Goal: Task Accomplishment & Management: Use online tool/utility

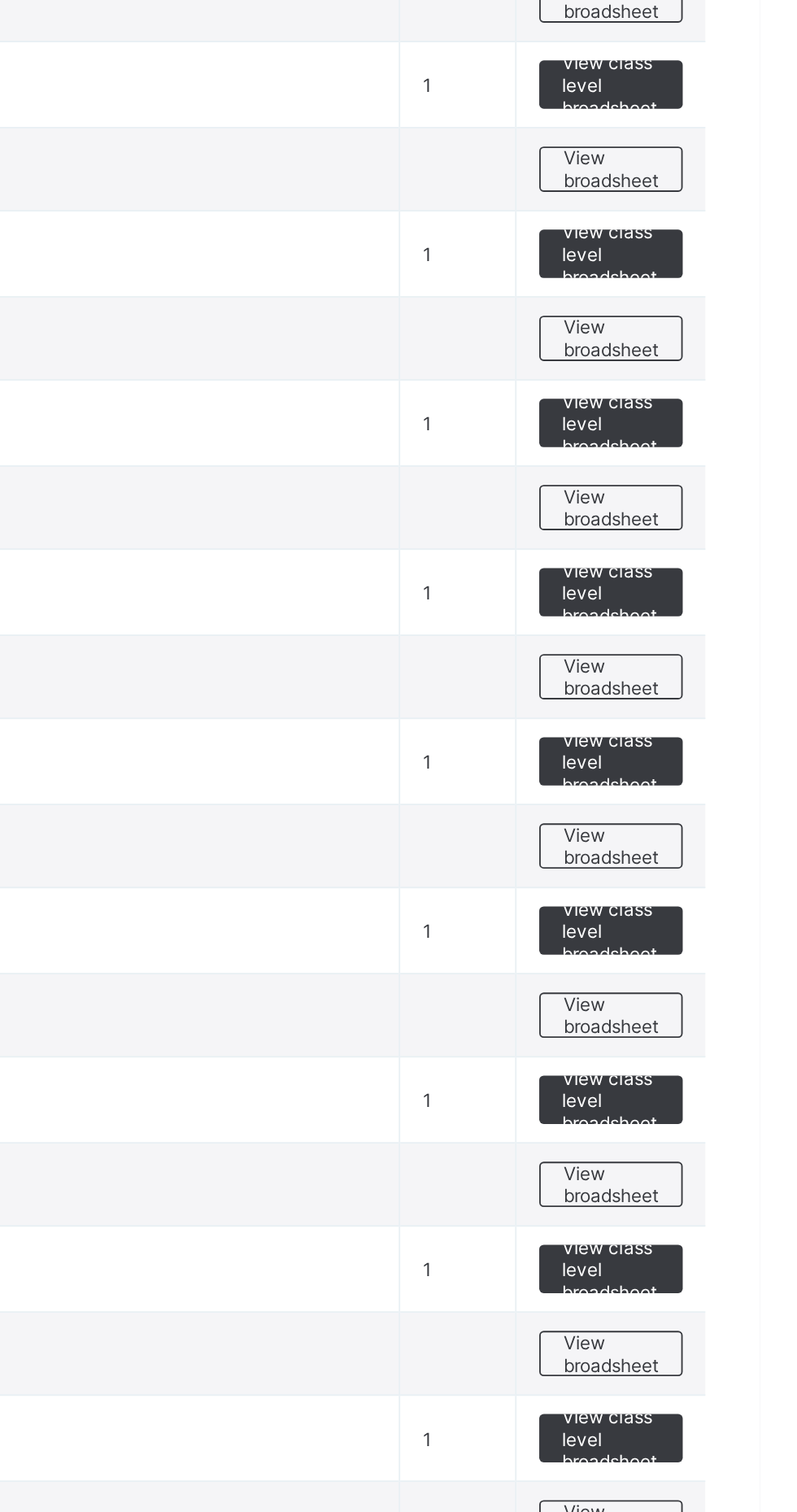
click at [718, 1170] on span "View broadsheet" at bounding box center [717, 1179] width 52 height 24
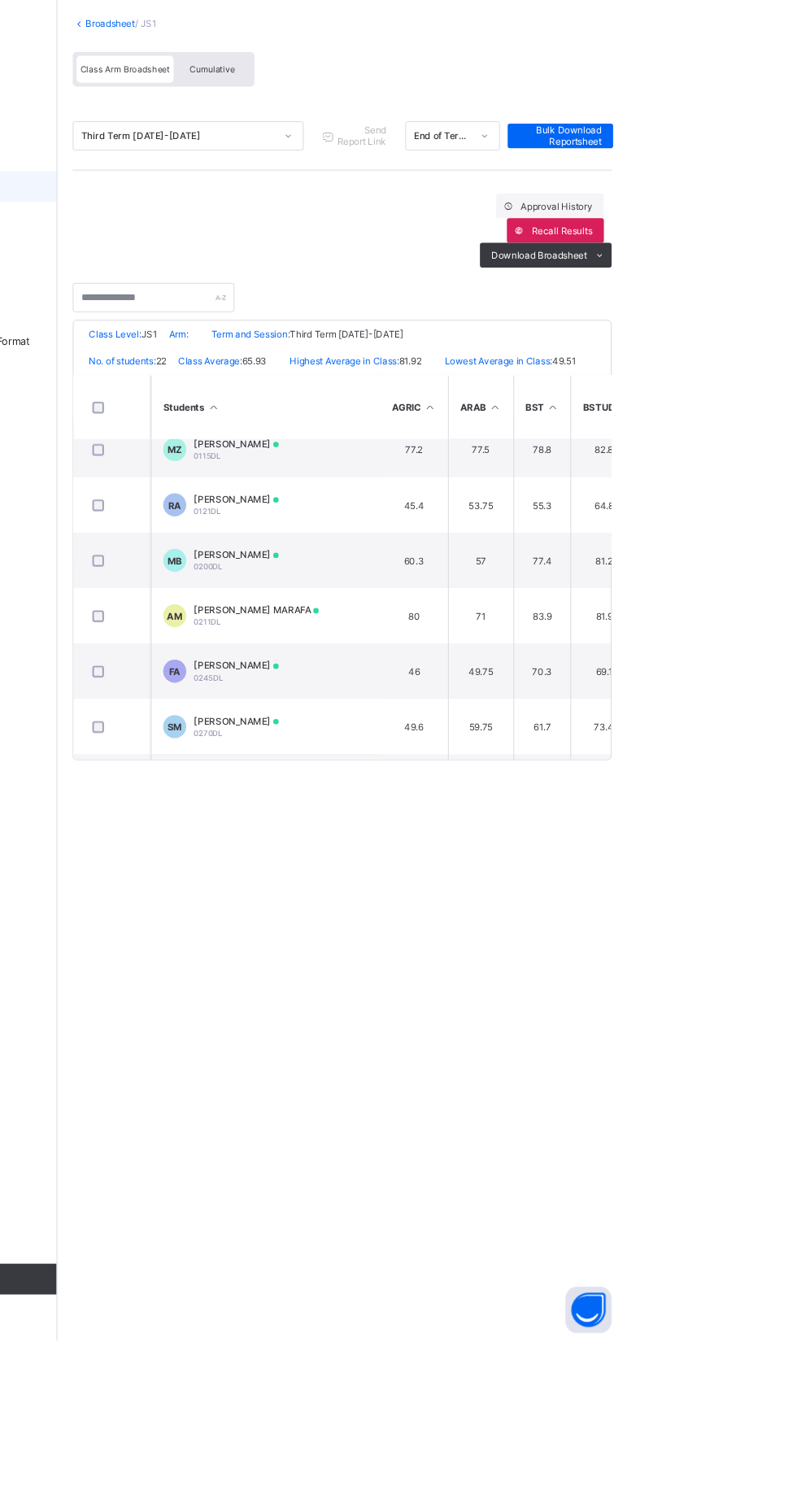
scroll to position [0, 3]
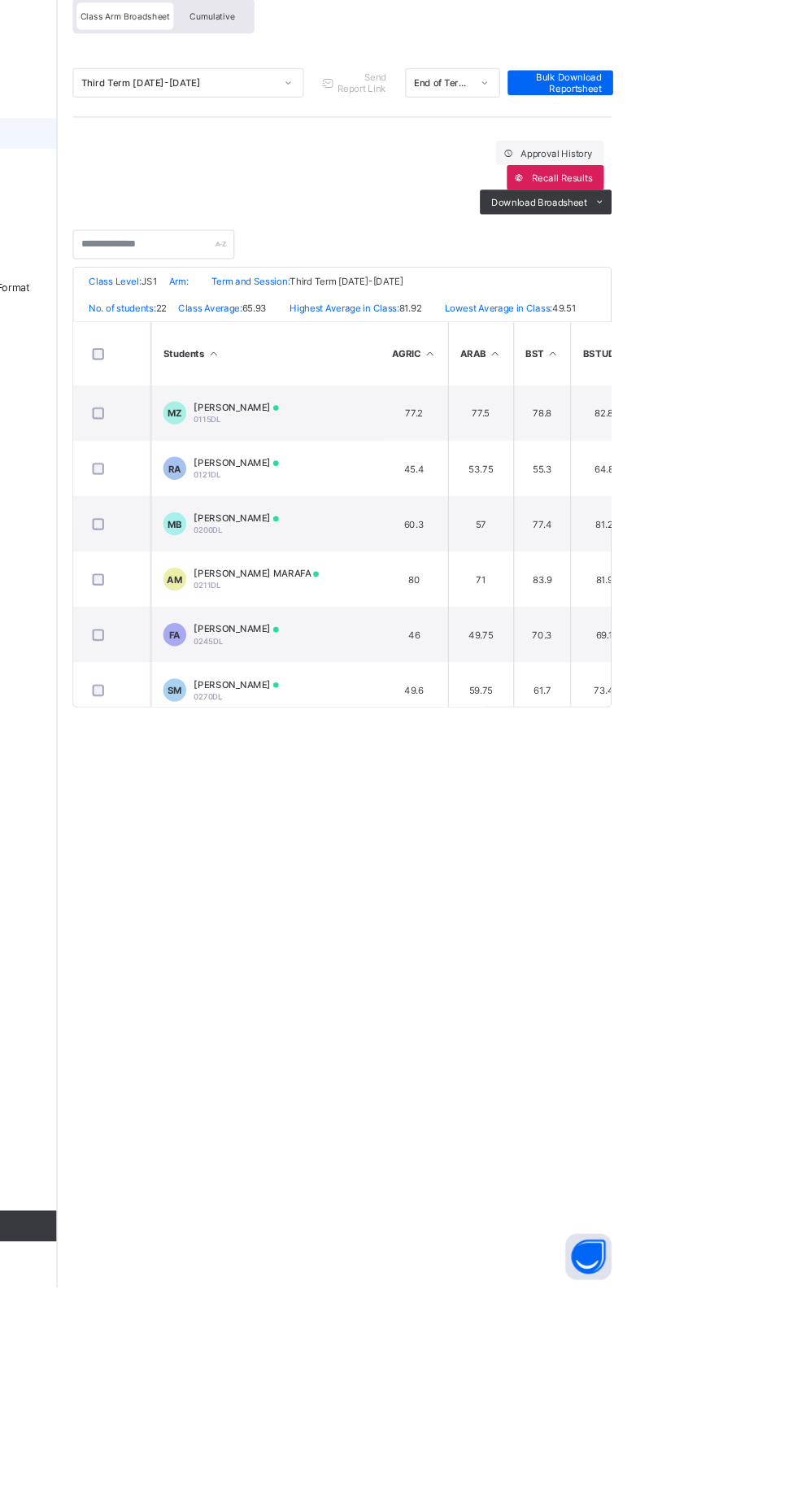
click at [638, 659] on td "53.75" at bounding box center [641, 647] width 69 height 59
click at [528, 653] on td "[PERSON_NAME] 0121DL" at bounding box center [415, 647] width 244 height 59
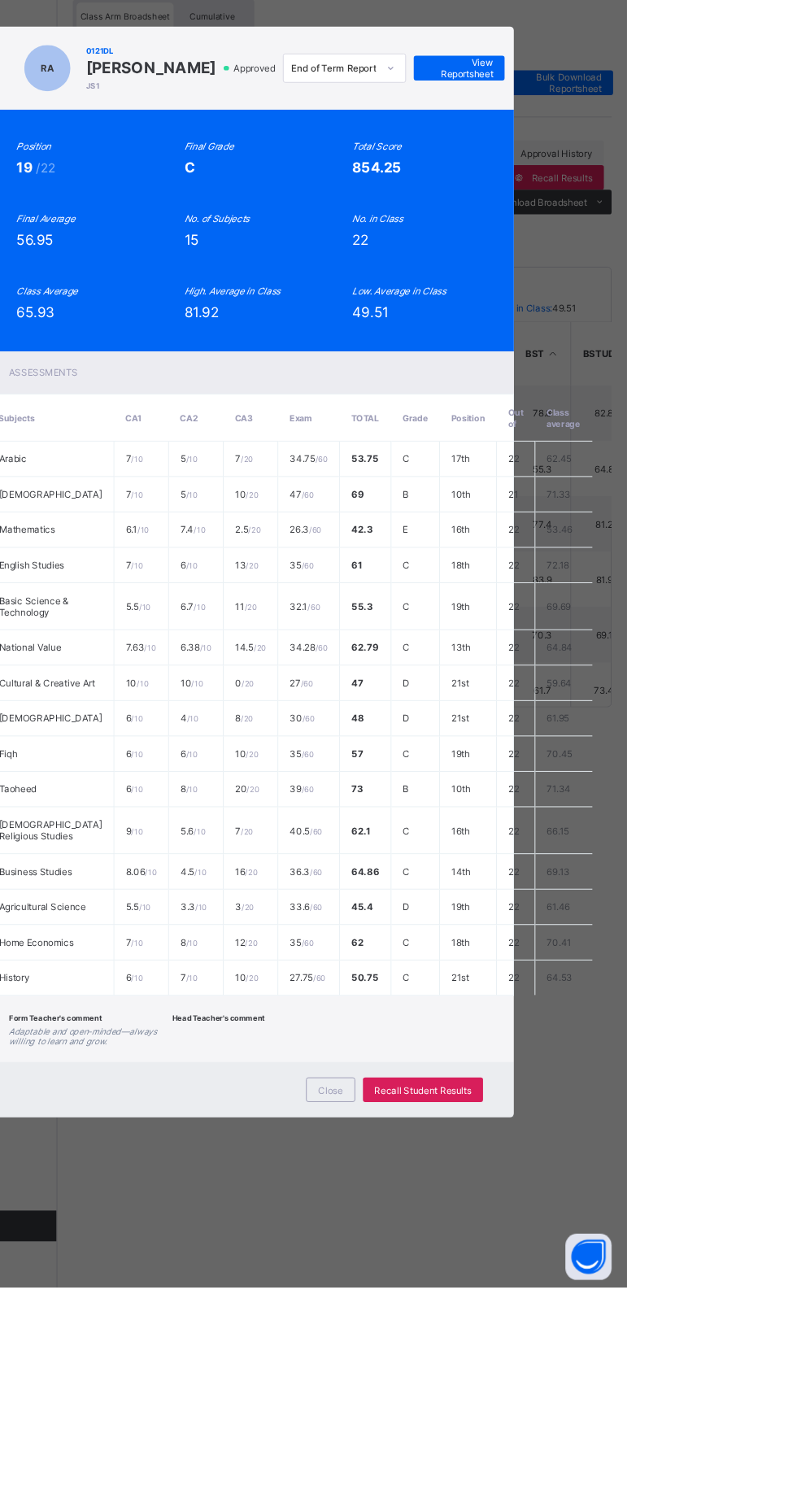
click at [655, 236] on span "View Reportsheet" at bounding box center [619, 223] width 72 height 24
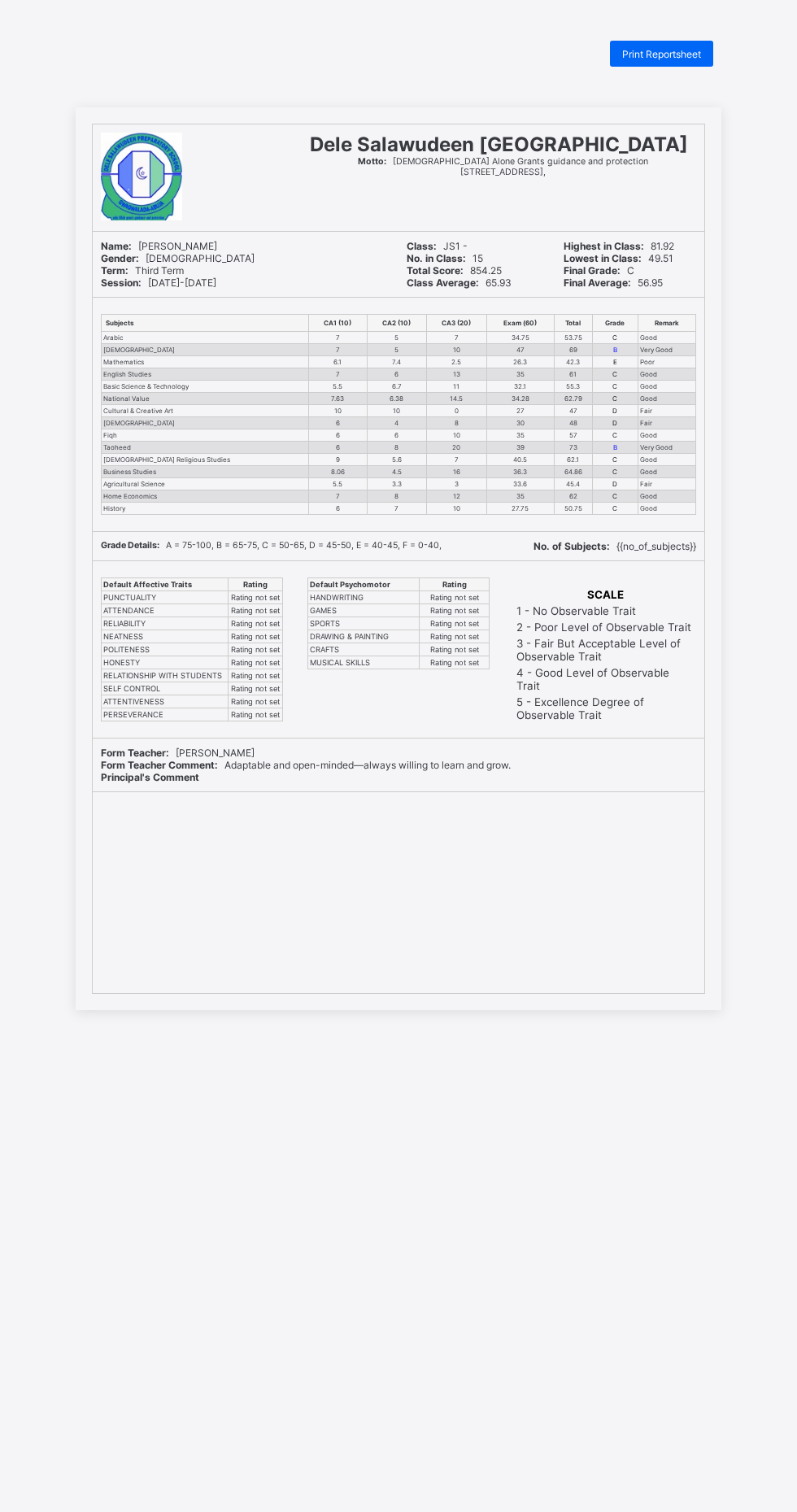
click at [662, 50] on span "Print Reportsheet" at bounding box center [662, 53] width 79 height 12
